Goal: Complete application form

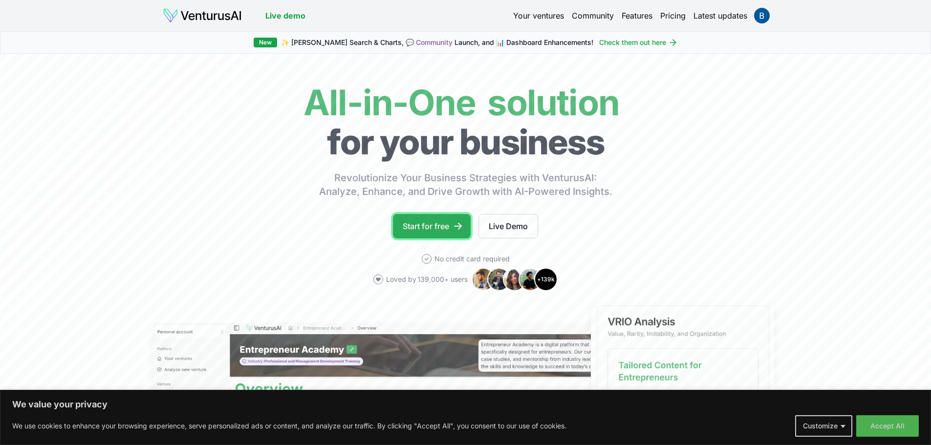
click at [433, 227] on link "Start for free" at bounding box center [432, 226] width 78 height 24
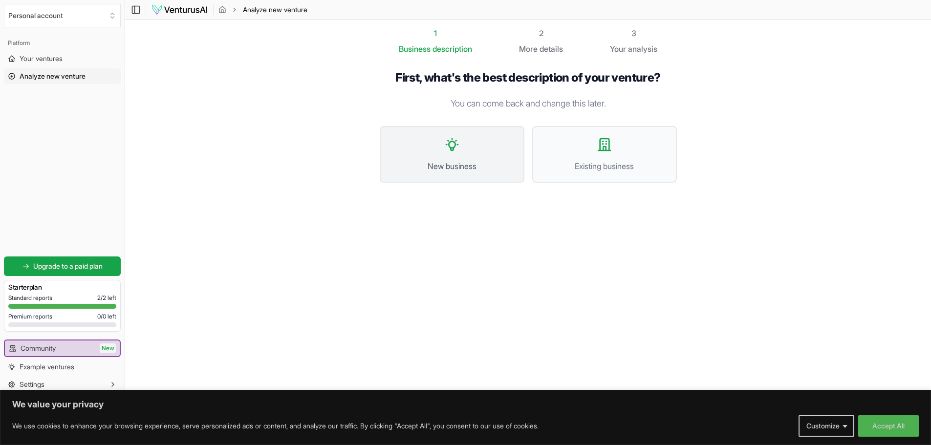
click at [464, 170] on span "New business" at bounding box center [451, 166] width 123 height 12
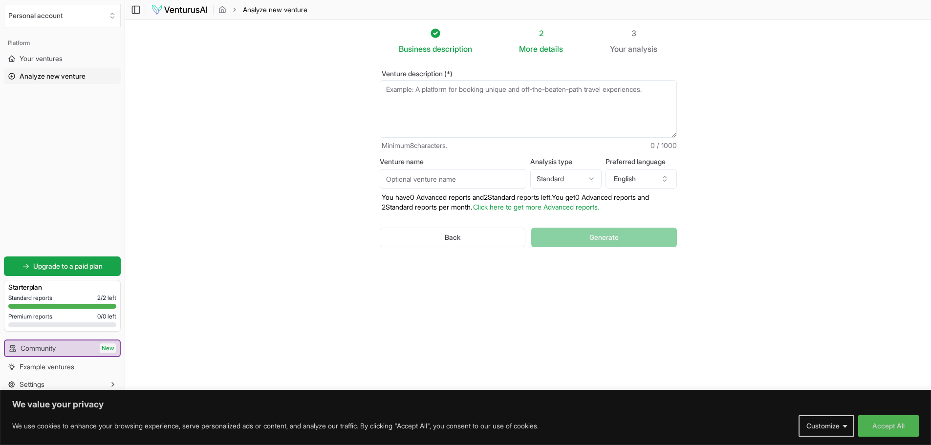
click at [504, 91] on textarea "Venture description (*)" at bounding box center [528, 109] width 297 height 58
click at [496, 100] on textarea "Venture description (*)" at bounding box center [528, 109] width 297 height 58
click at [529, 110] on textarea "Venture description (*)" at bounding box center [528, 109] width 297 height 58
type textarea "T"
